Goal: Contribute content: Add original content to the website for others to see

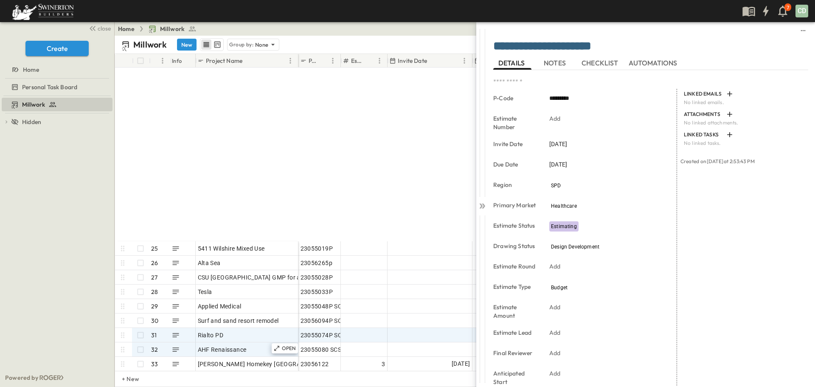
scroll to position [382, 0]
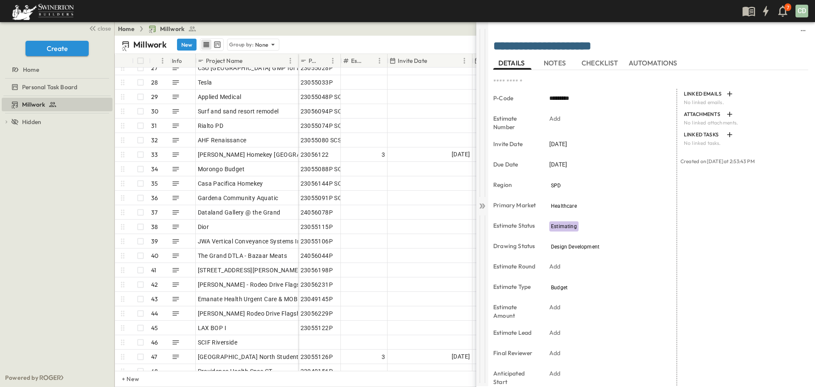
click at [481, 208] on icon at bounding box center [482, 206] width 8 height 8
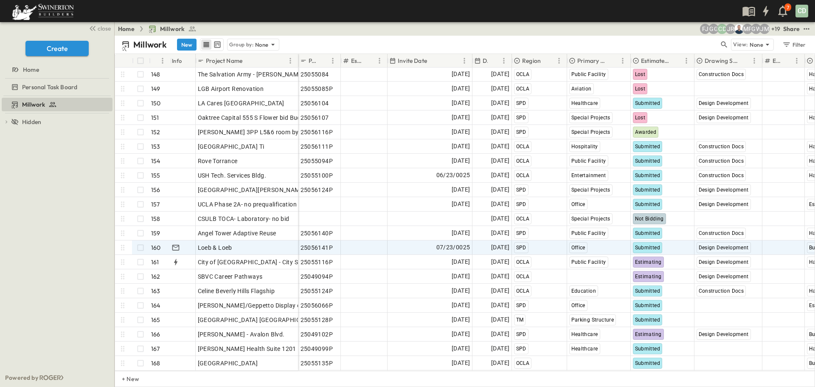
scroll to position [2128, 0]
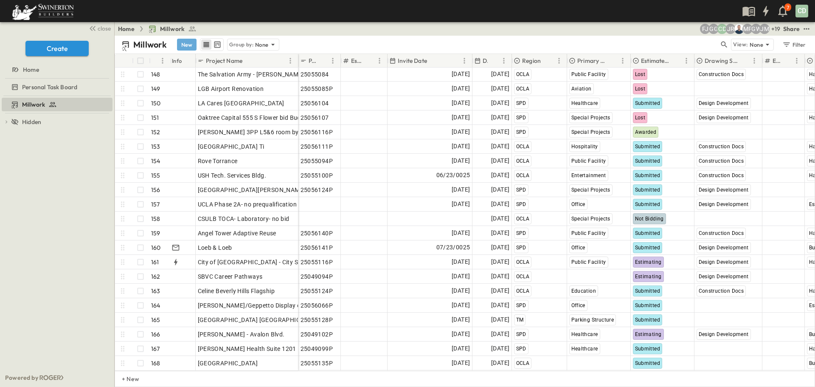
click at [187, 45] on button "New" at bounding box center [187, 45] width 20 height 12
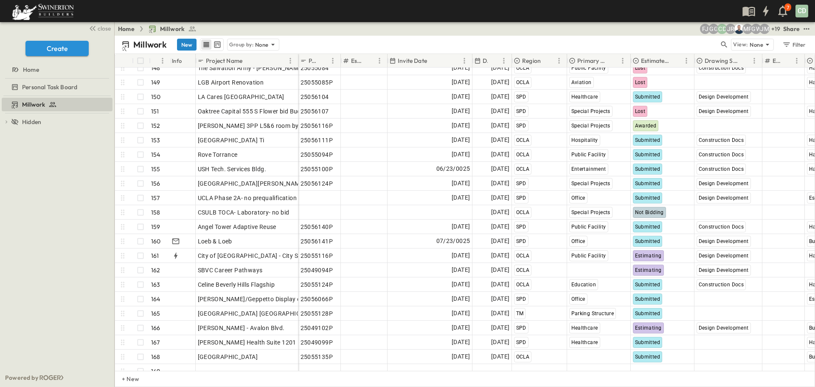
scroll to position [2142, 0]
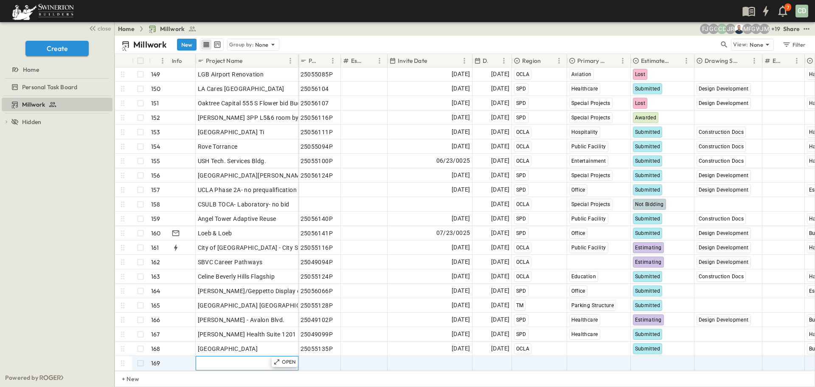
click at [214, 359] on span "Add Name" at bounding box center [212, 363] width 29 height 8
type input "**********"
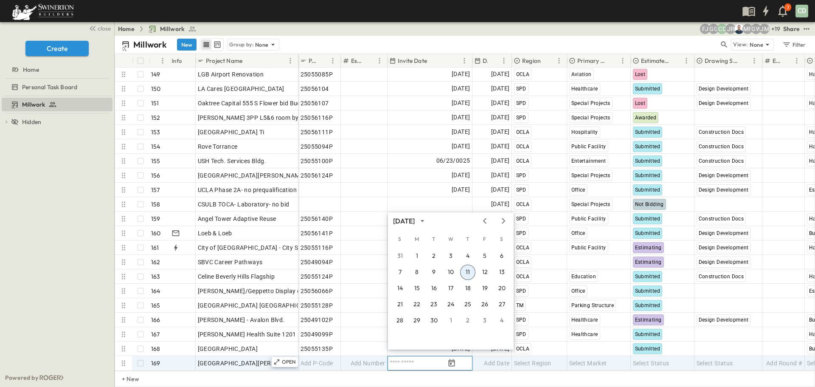
scroll to position [2143, 0]
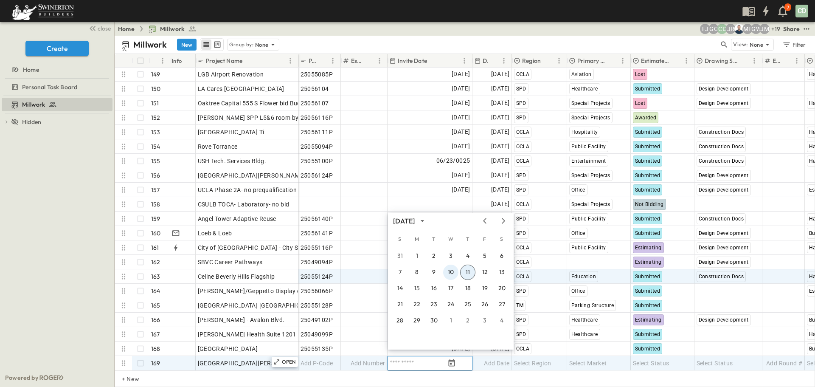
click at [449, 272] on button "10" at bounding box center [450, 271] width 15 height 15
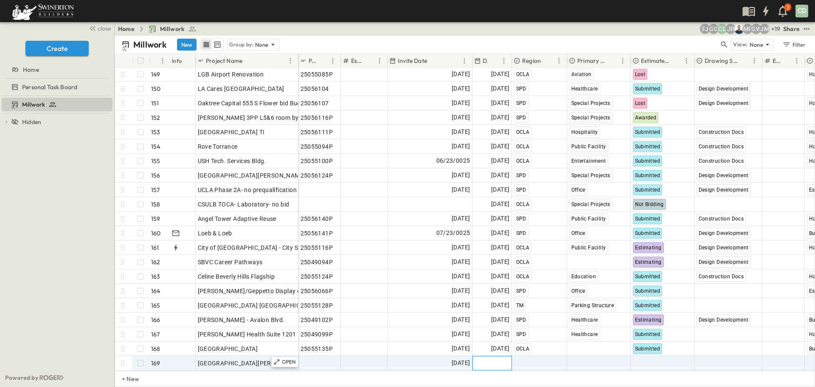
click at [497, 359] on span "Add Date" at bounding box center [496, 363] width 25 height 8
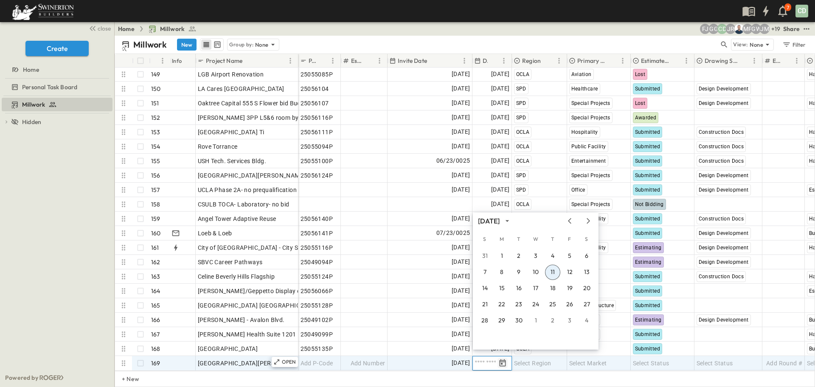
click at [503, 359] on icon "Tracking Date Menu" at bounding box center [502, 363] width 8 height 8
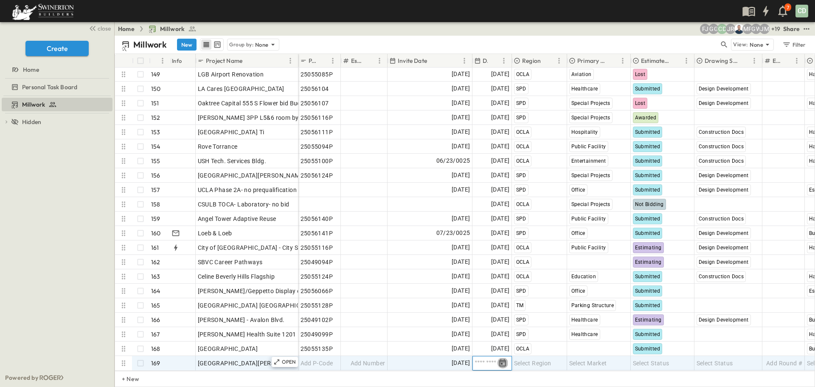
click at [502, 359] on icon "Tracking Date Menu" at bounding box center [503, 362] width 6 height 7
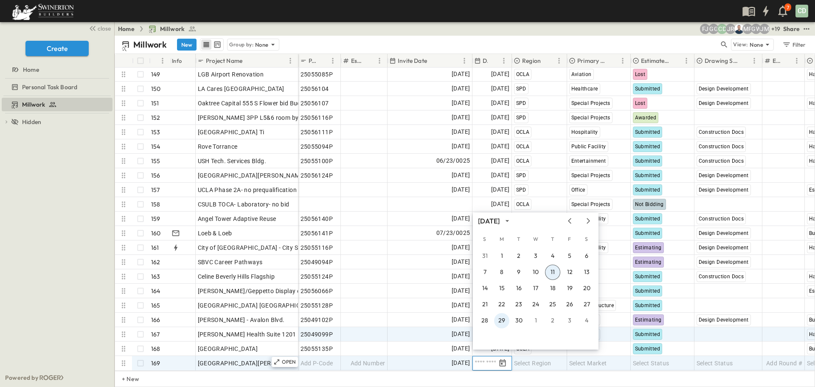
click at [503, 318] on button "29" at bounding box center [501, 320] width 15 height 15
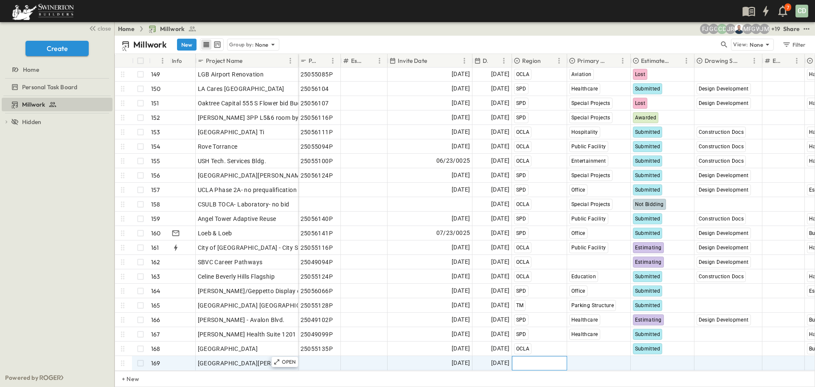
click at [526, 359] on span "Select Region" at bounding box center [532, 363] width 37 height 8
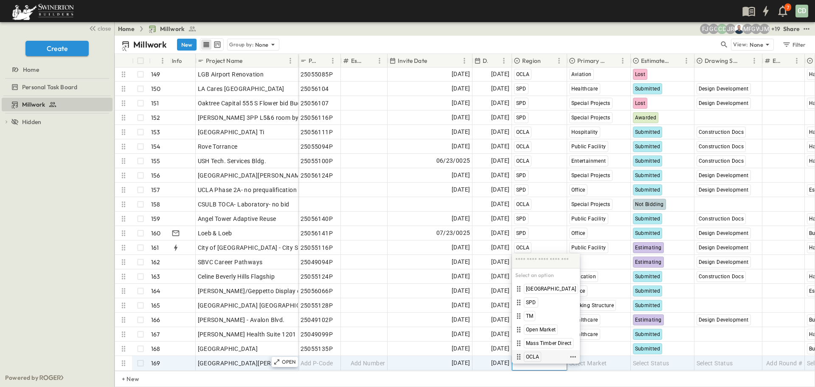
click at [528, 355] on span "OCLA" at bounding box center [532, 356] width 13 height 7
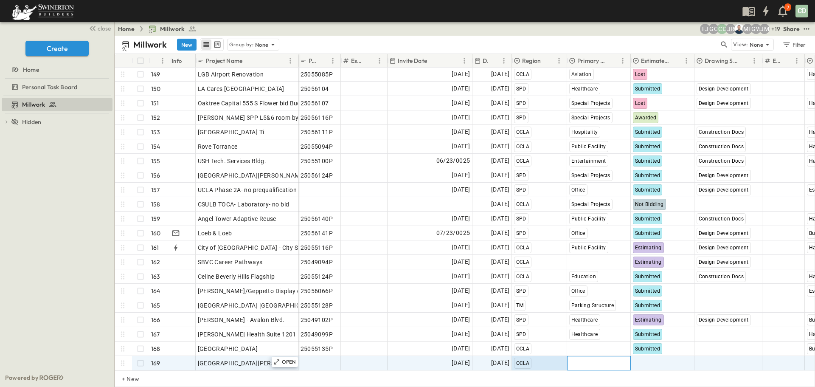
click at [600, 359] on span "Select Market" at bounding box center [588, 363] width 38 height 8
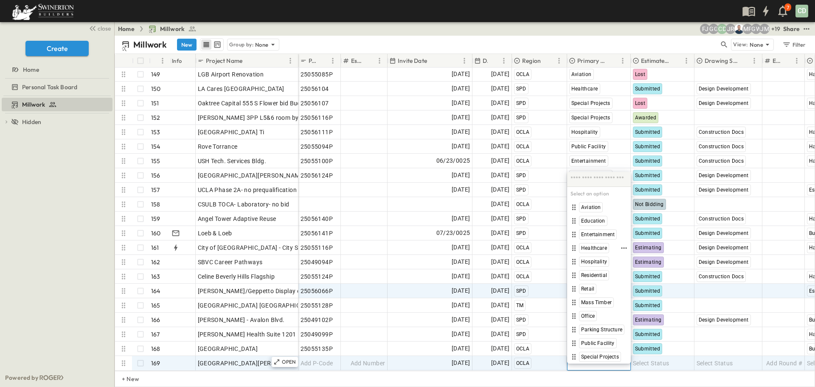
click at [603, 245] on span "Healthcare" at bounding box center [594, 247] width 26 height 7
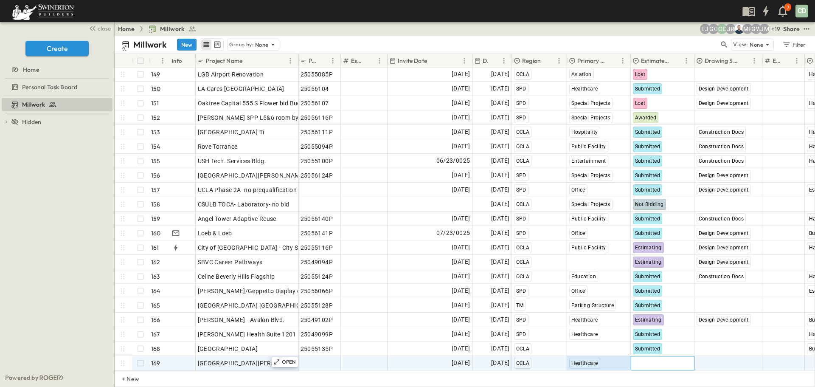
click at [651, 359] on span "Select Status" at bounding box center [651, 363] width 37 height 8
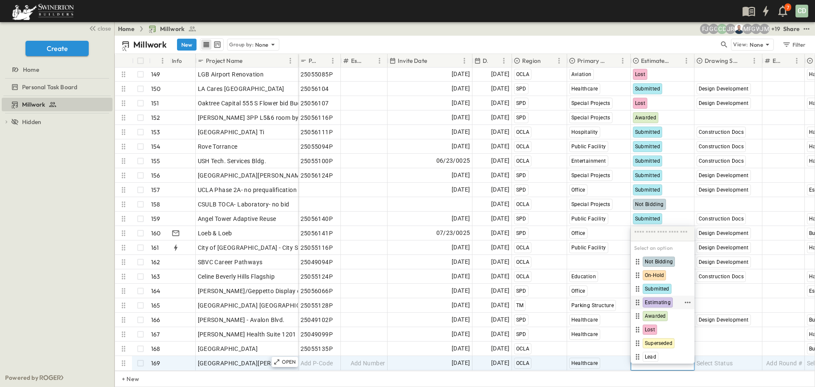
click at [666, 301] on span "Estimating" at bounding box center [658, 302] width 26 height 7
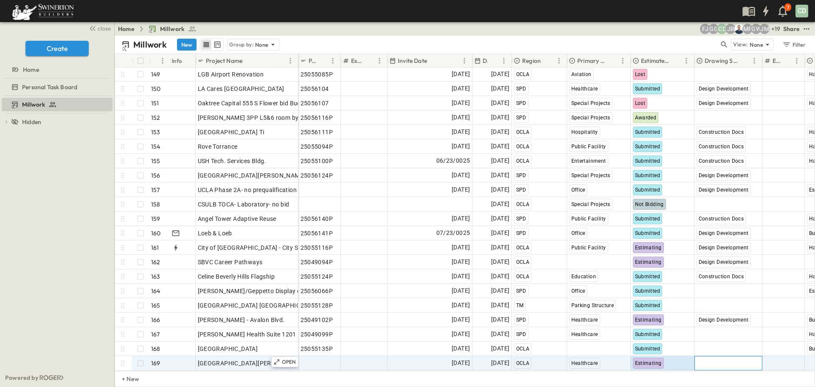
click at [725, 359] on span "Select Status" at bounding box center [715, 363] width 37 height 8
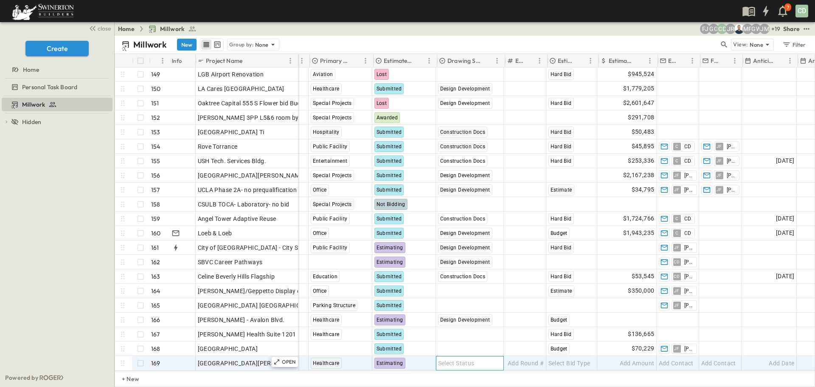
scroll to position [2143, 259]
click at [484, 356] on div "Select Status" at bounding box center [469, 363] width 67 height 14
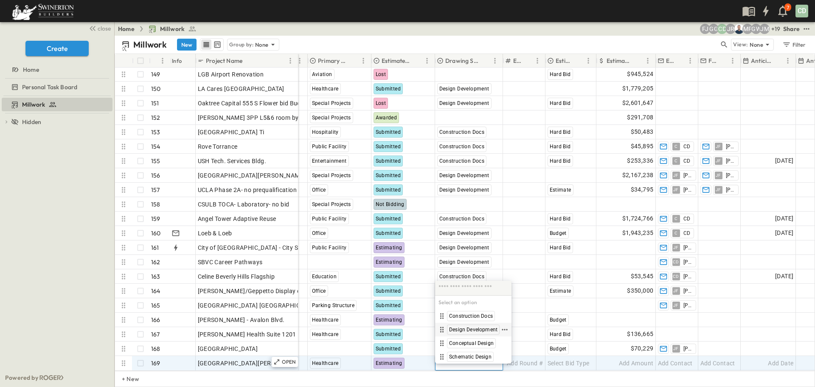
click at [474, 331] on span "Design Development" at bounding box center [473, 329] width 48 height 7
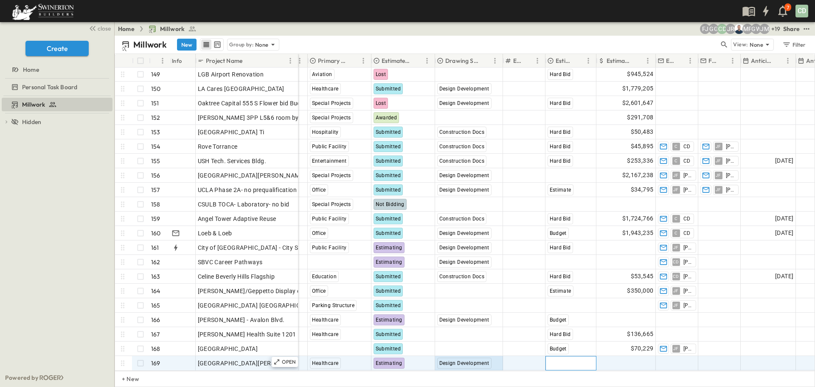
click at [568, 361] on div "Select Bid Type" at bounding box center [571, 363] width 50 height 14
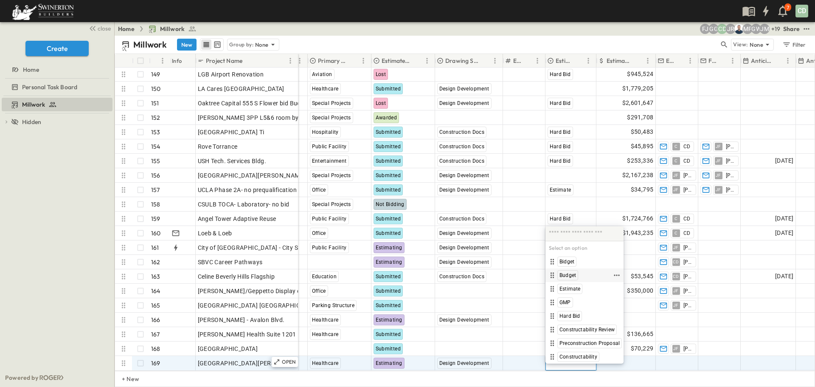
click at [567, 275] on span "Budget" at bounding box center [567, 275] width 17 height 7
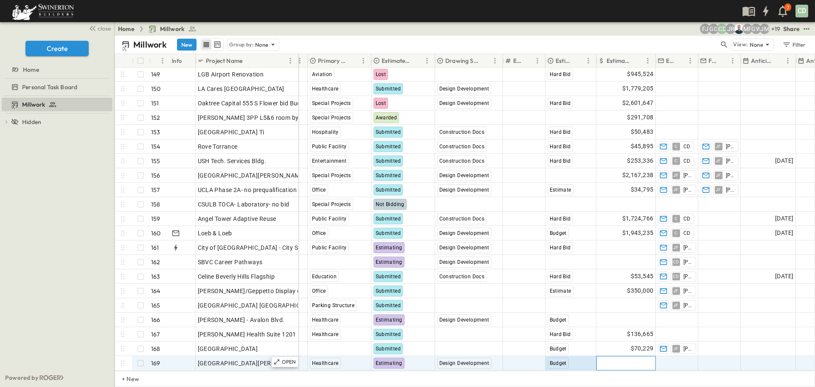
click at [649, 359] on span "Add Amount" at bounding box center [636, 363] width 35 height 8
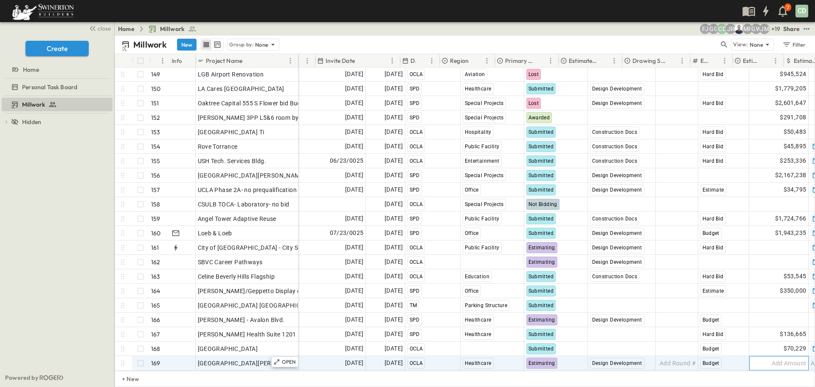
scroll to position [2143, 0]
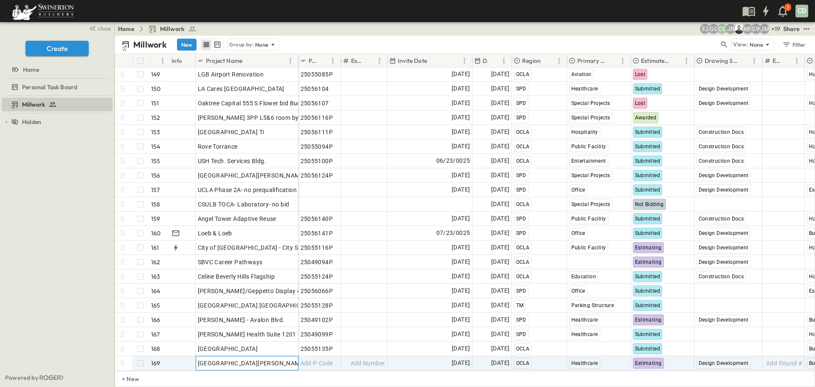
drag, startPoint x: 279, startPoint y: 363, endPoint x: 208, endPoint y: 365, distance: 71.3
click at [209, 365] on div "[GEOGRAPHIC_DATA] and Innovation Center 147 OPEN [GEOGRAPHIC_DATA] and Innovati…" at bounding box center [465, 218] width 700 height 303
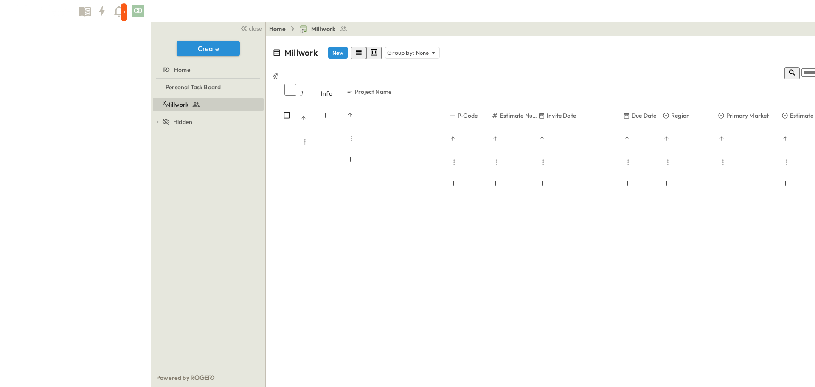
scroll to position [637, 0]
